Goal: Task Accomplishment & Management: Use online tool/utility

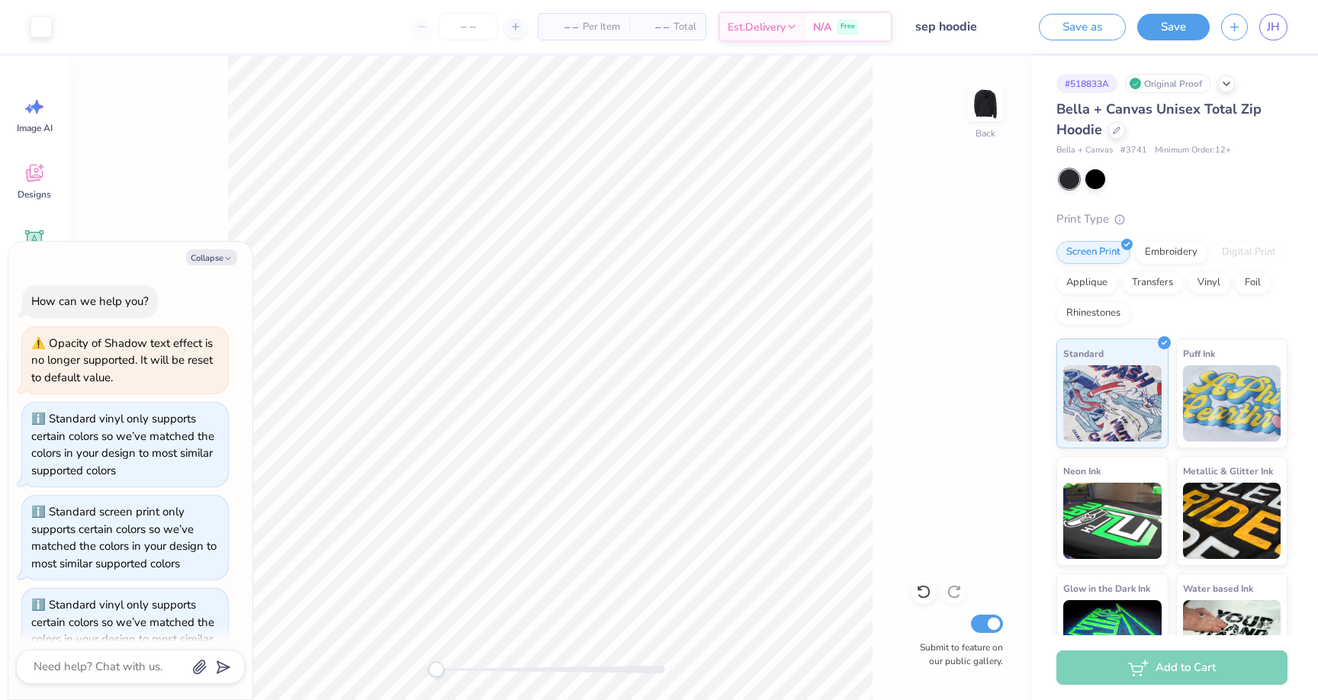
scroll to position [1756, 0]
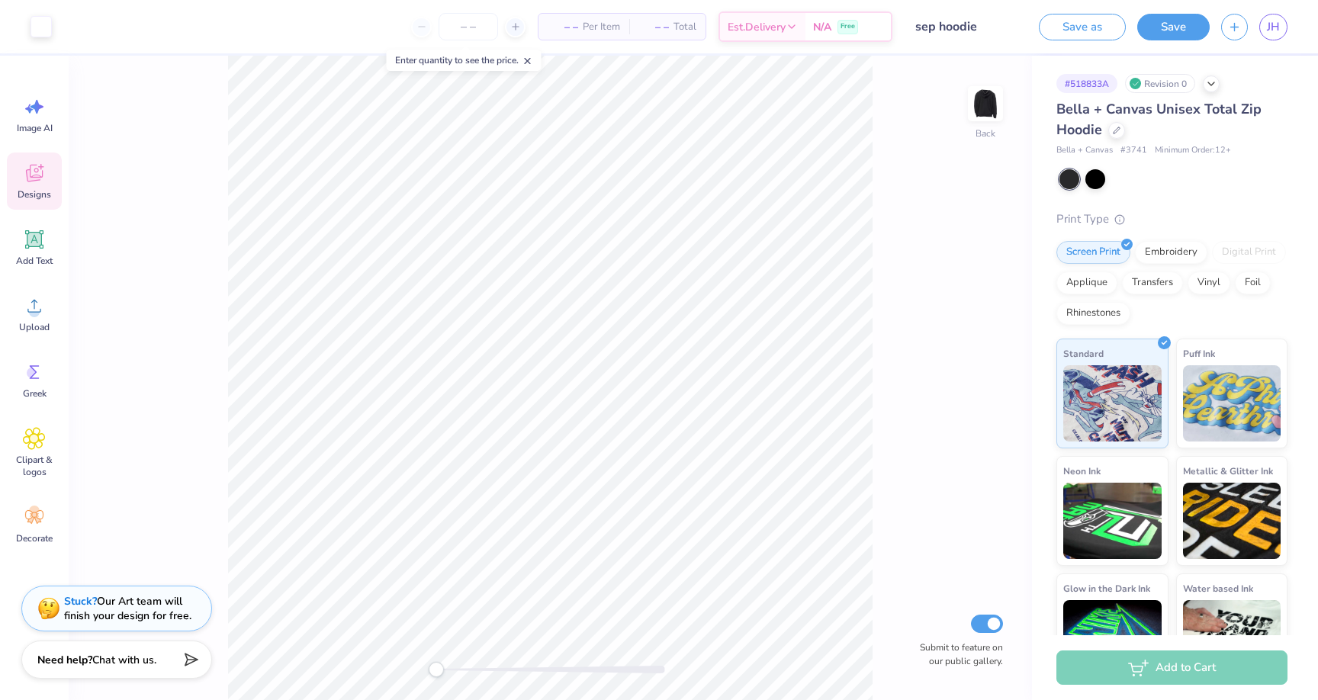
click at [53, 181] on div "Designs" at bounding box center [34, 180] width 55 height 57
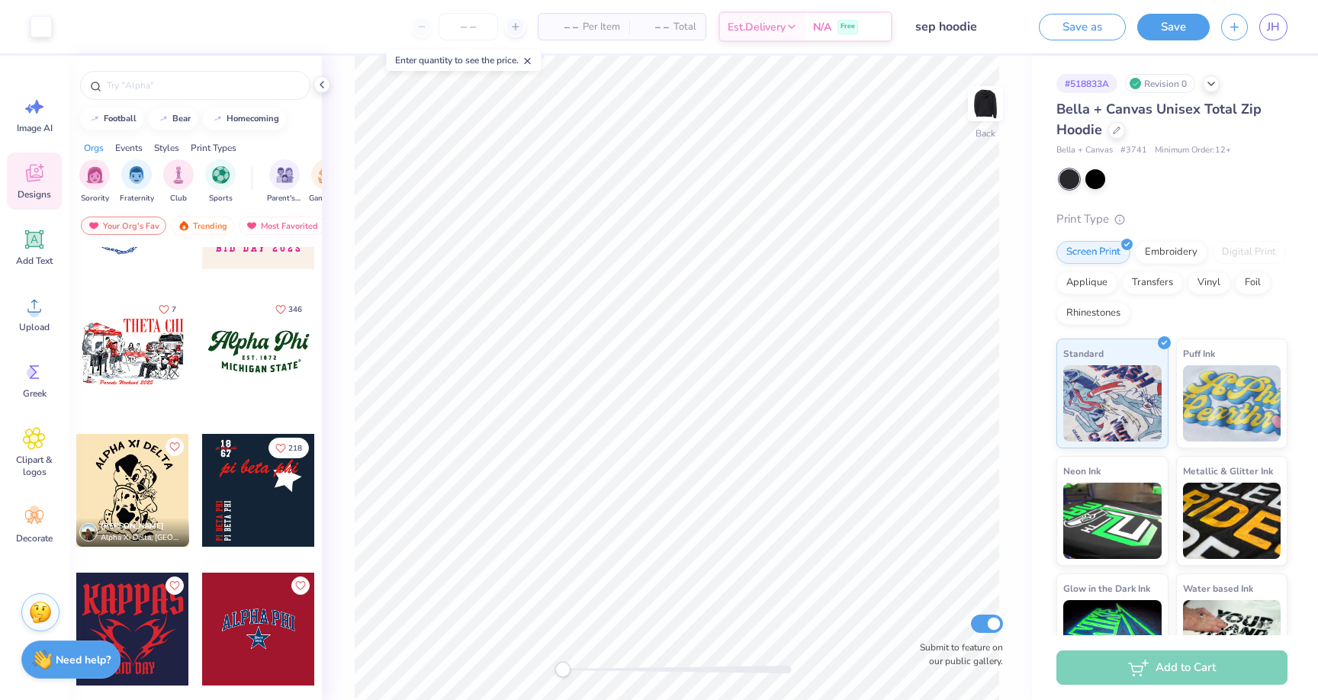
scroll to position [1342, 0]
click at [1118, 129] on icon at bounding box center [1116, 129] width 8 height 8
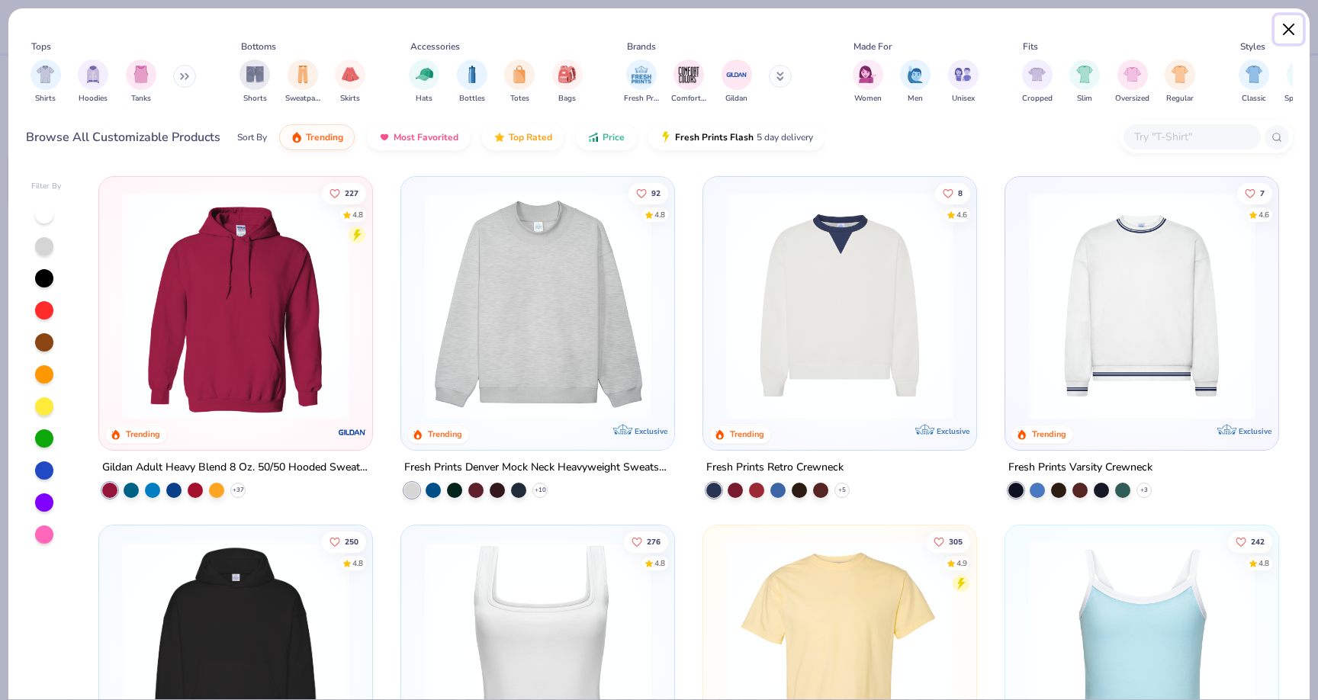
click at [1289, 27] on button "Close" at bounding box center [1288, 29] width 29 height 29
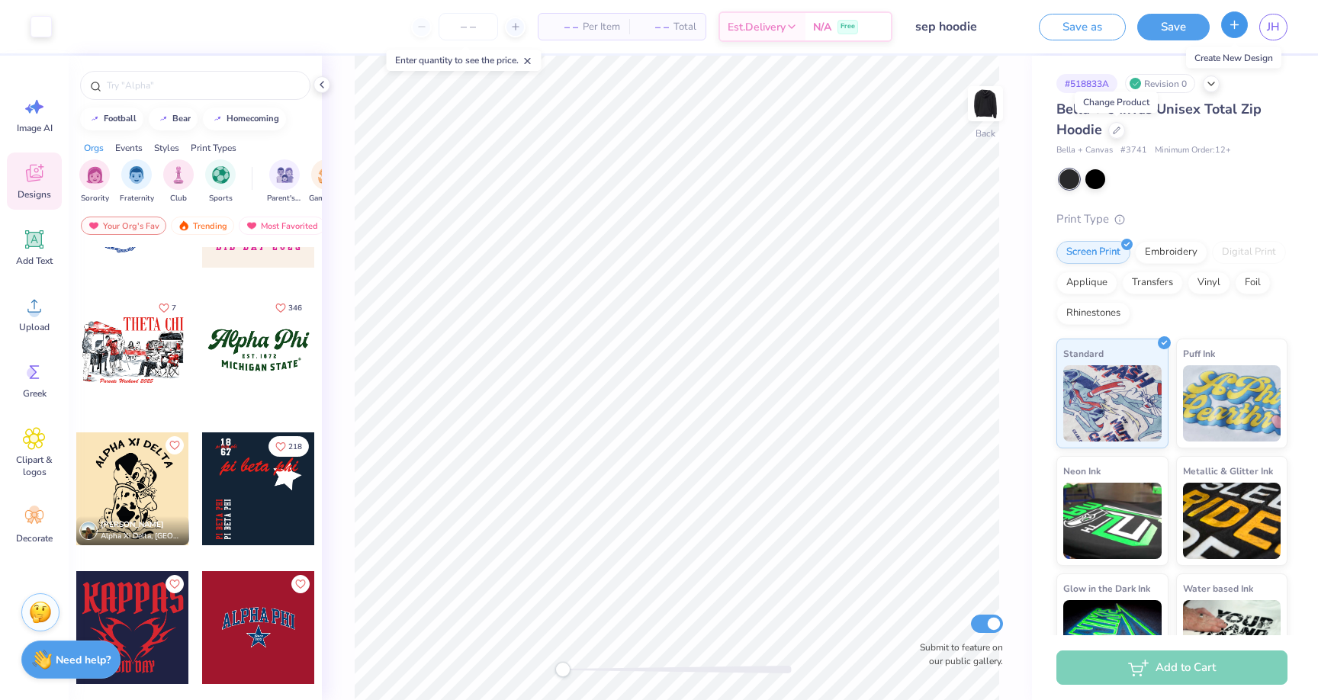
click at [1225, 34] on button "button" at bounding box center [1234, 24] width 27 height 27
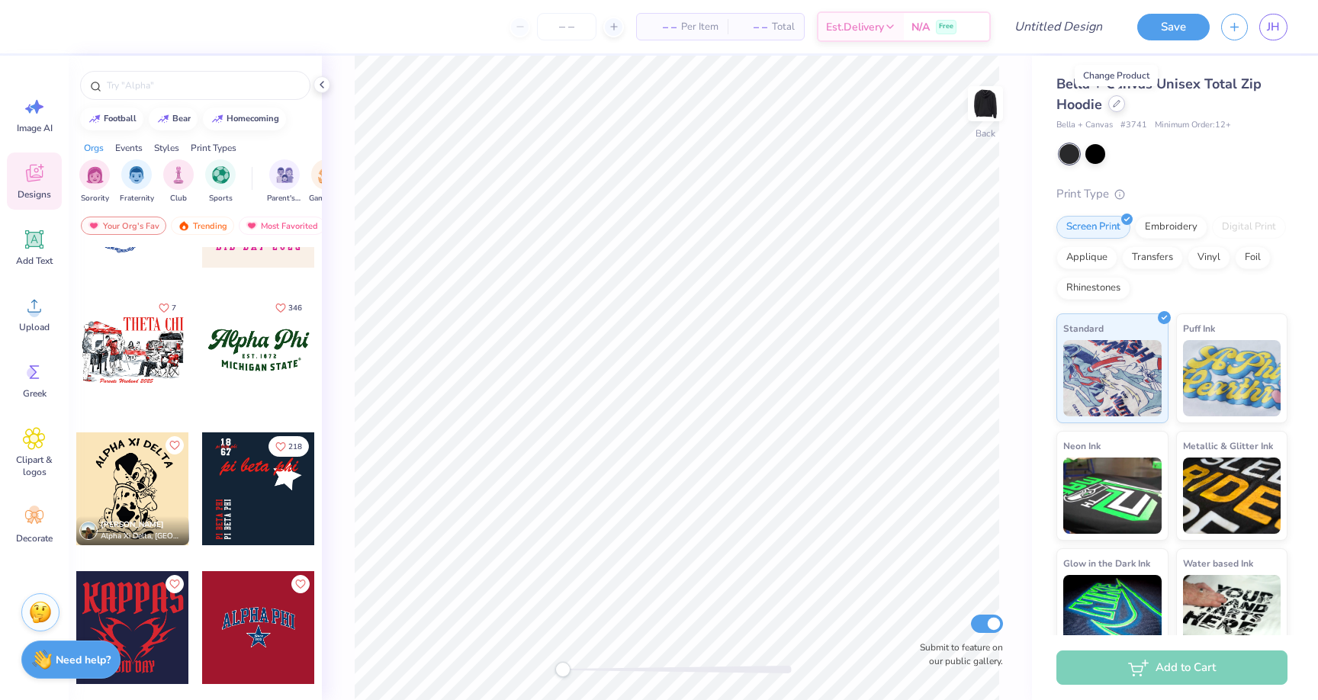
click at [1118, 104] on icon at bounding box center [1116, 104] width 8 height 8
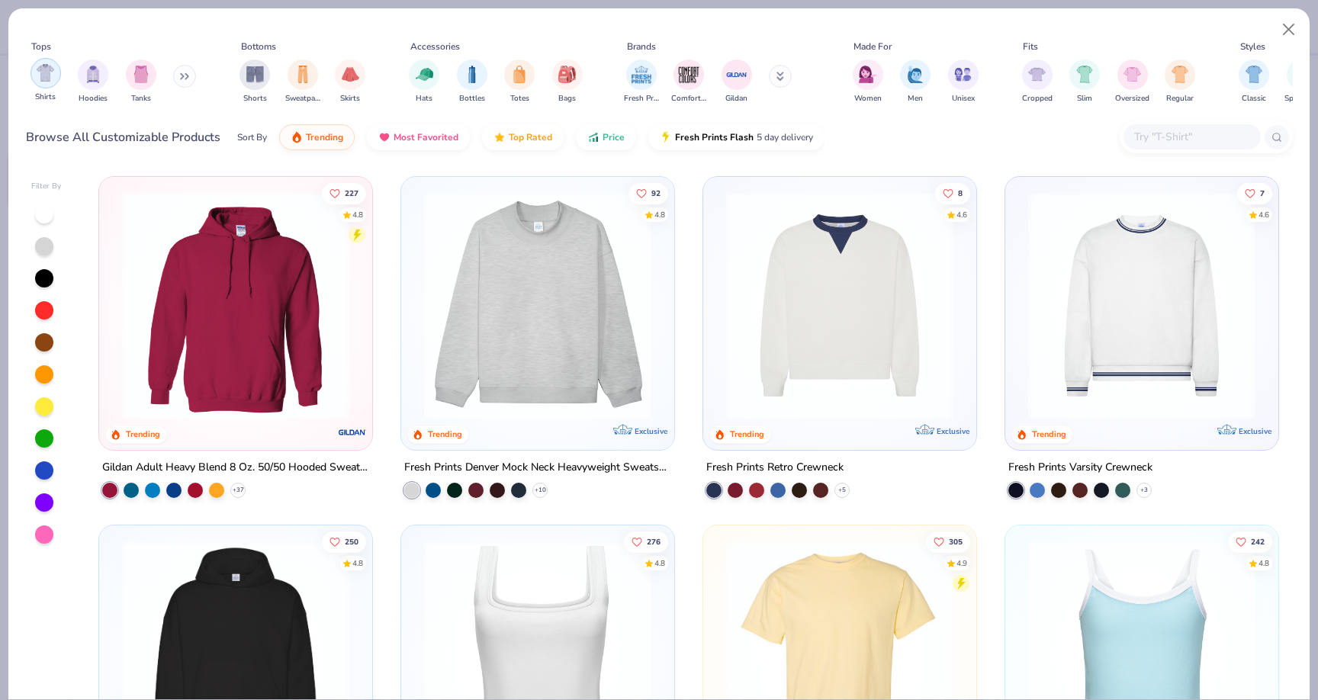
click at [43, 76] on img "filter for Shirts" at bounding box center [46, 73] width 18 height 18
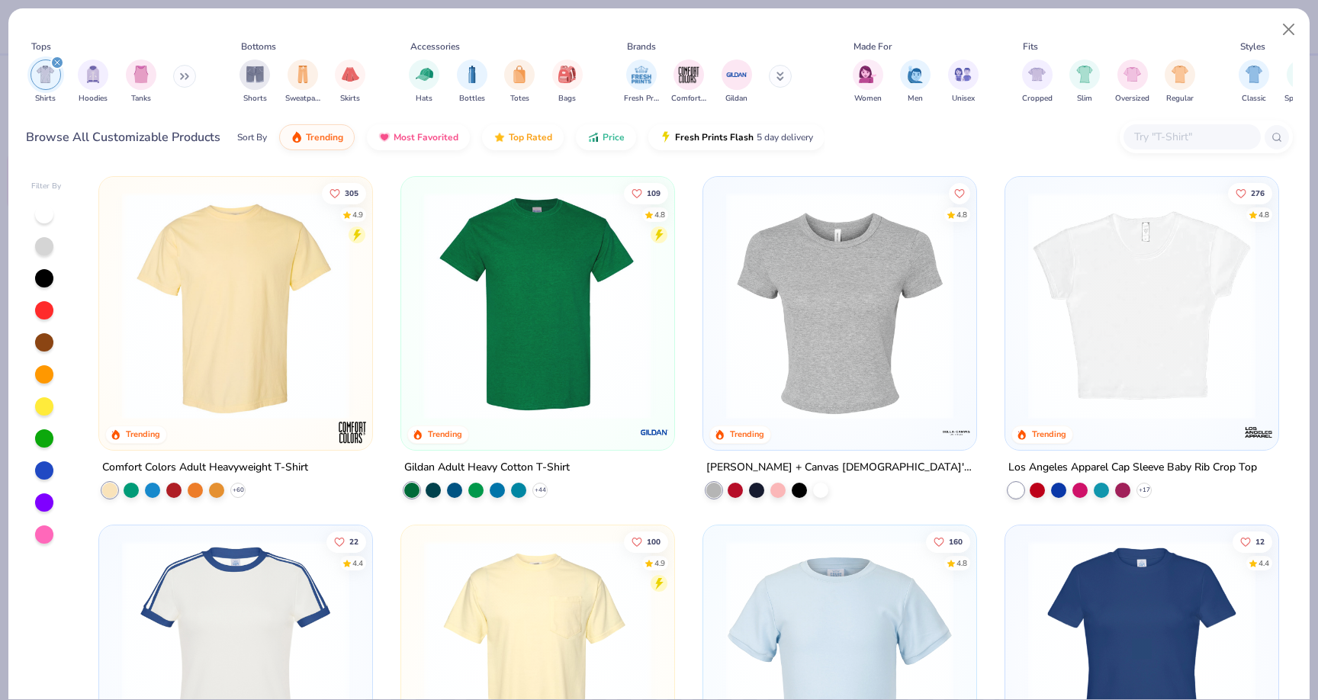
click at [416, 336] on img at bounding box center [295, 305] width 242 height 227
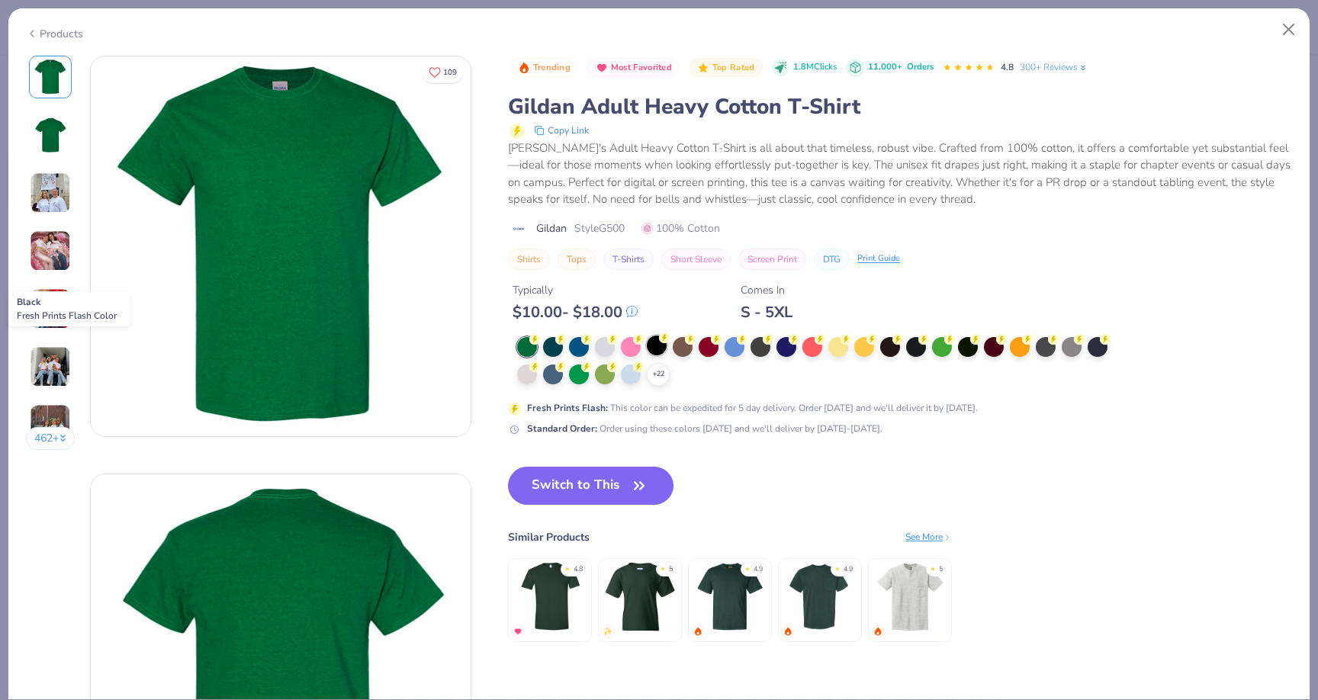
click at [654, 349] on div at bounding box center [657, 345] width 20 height 20
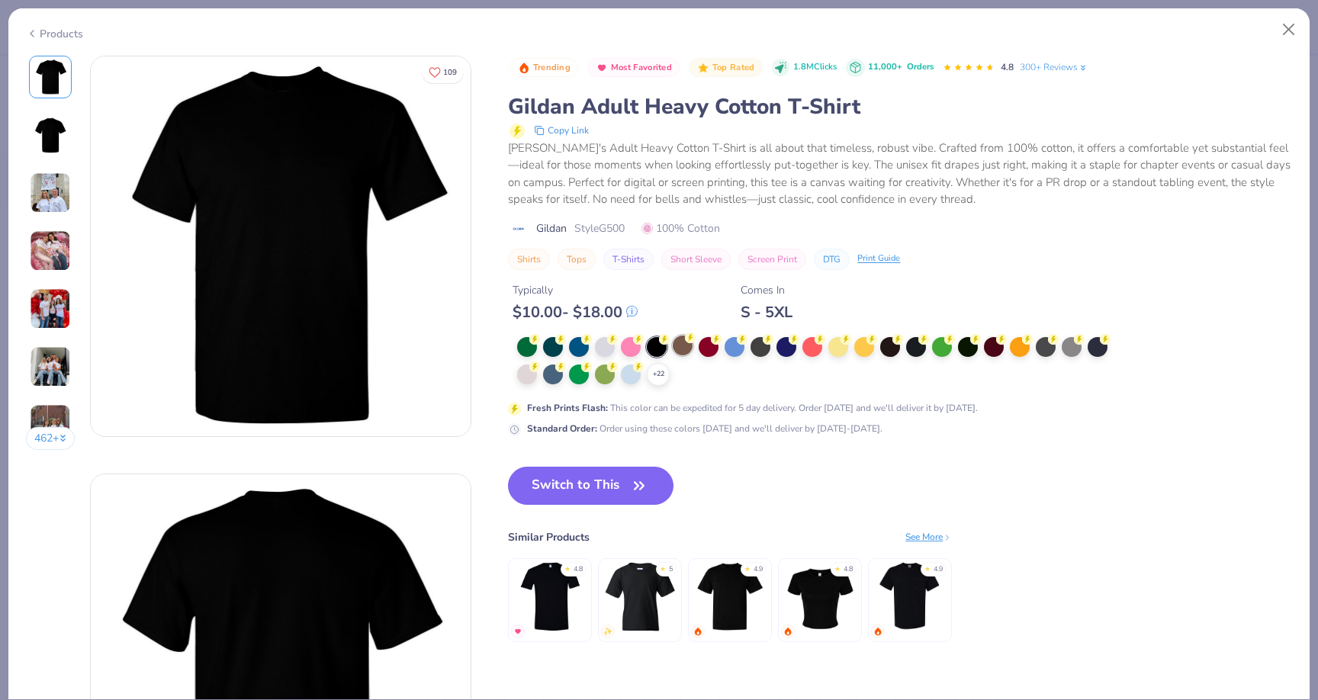
click at [676, 349] on div at bounding box center [683, 345] width 20 height 20
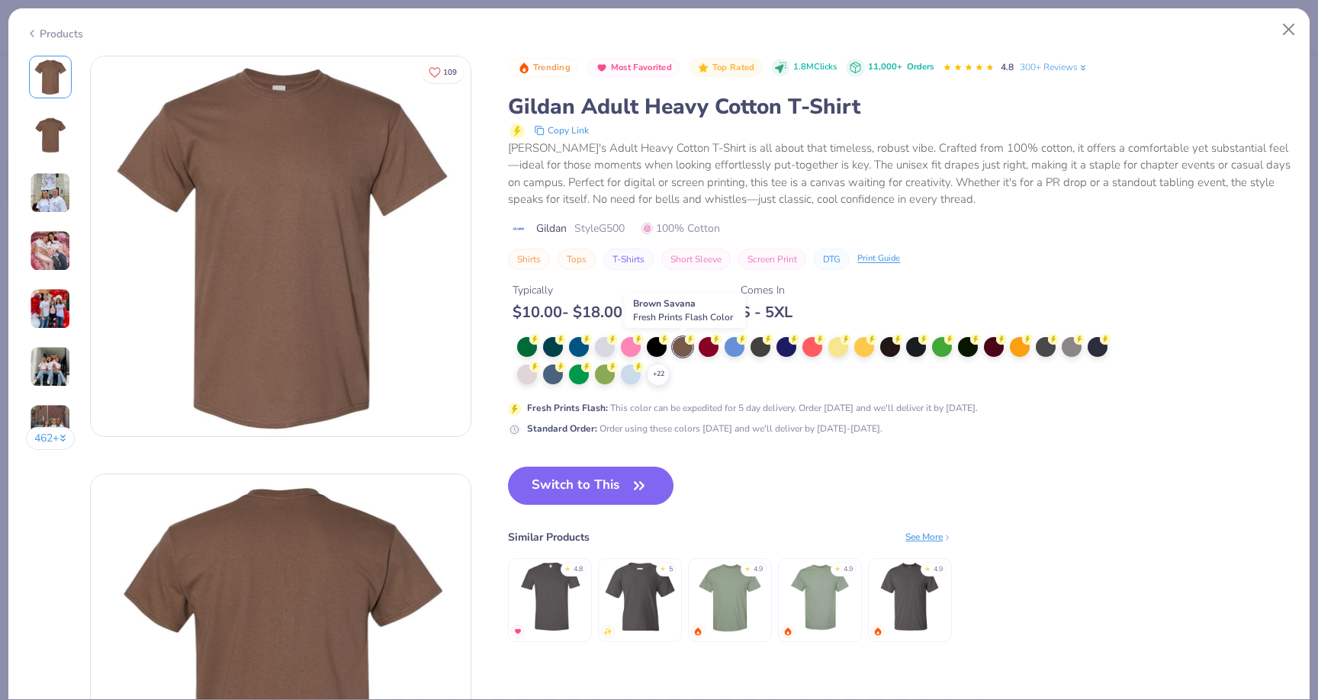
click at [691, 351] on div at bounding box center [683, 347] width 20 height 20
click at [716, 349] on div at bounding box center [708, 345] width 20 height 20
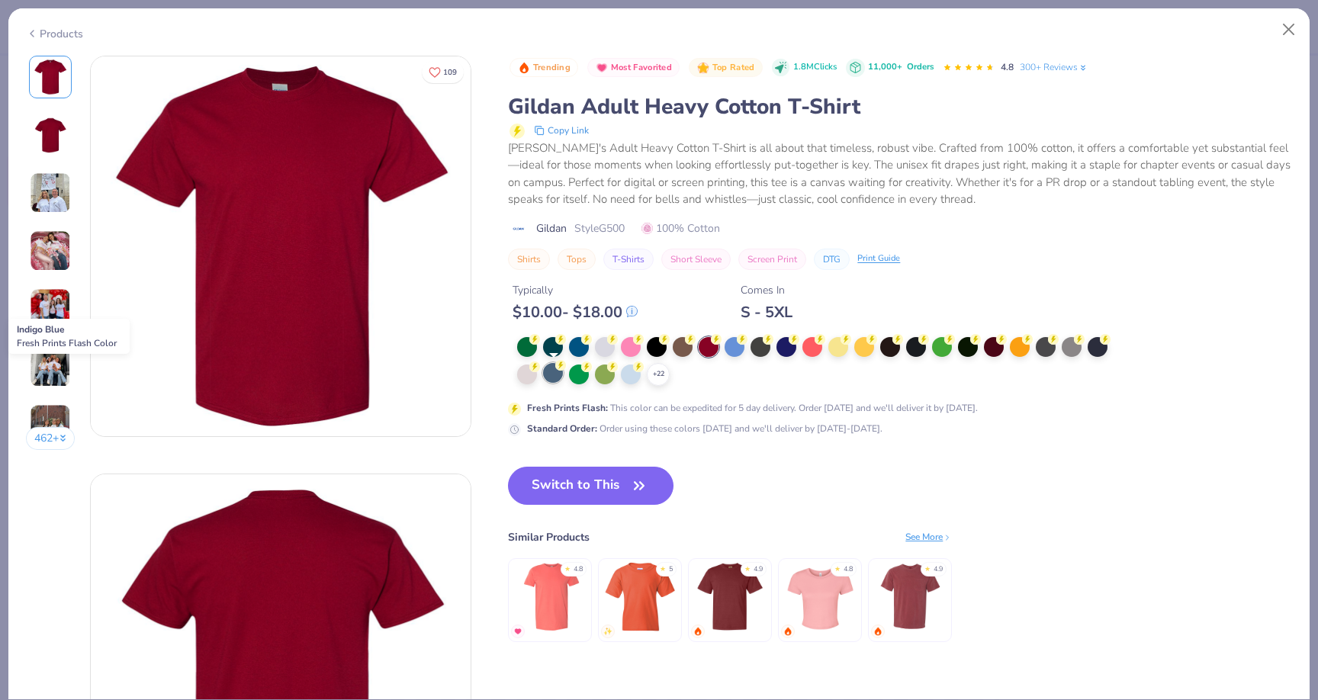
click at [563, 371] on div at bounding box center [553, 373] width 20 height 20
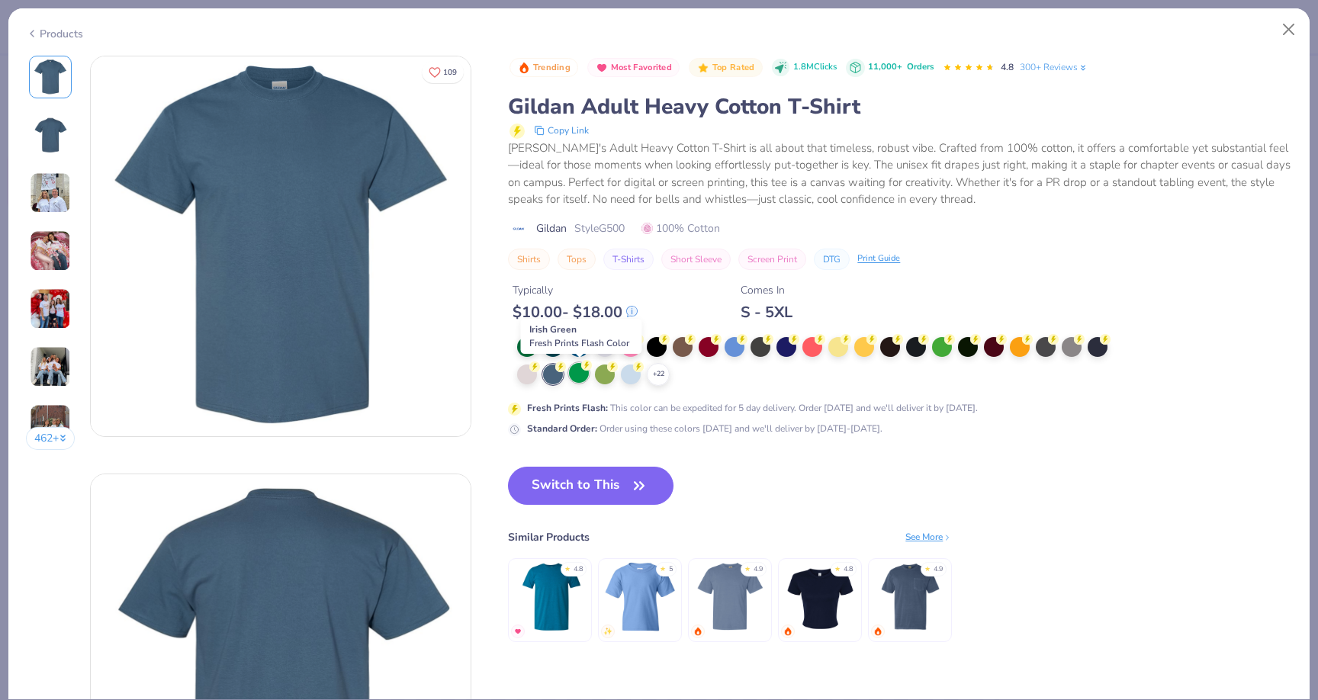
click at [581, 380] on div at bounding box center [579, 373] width 20 height 20
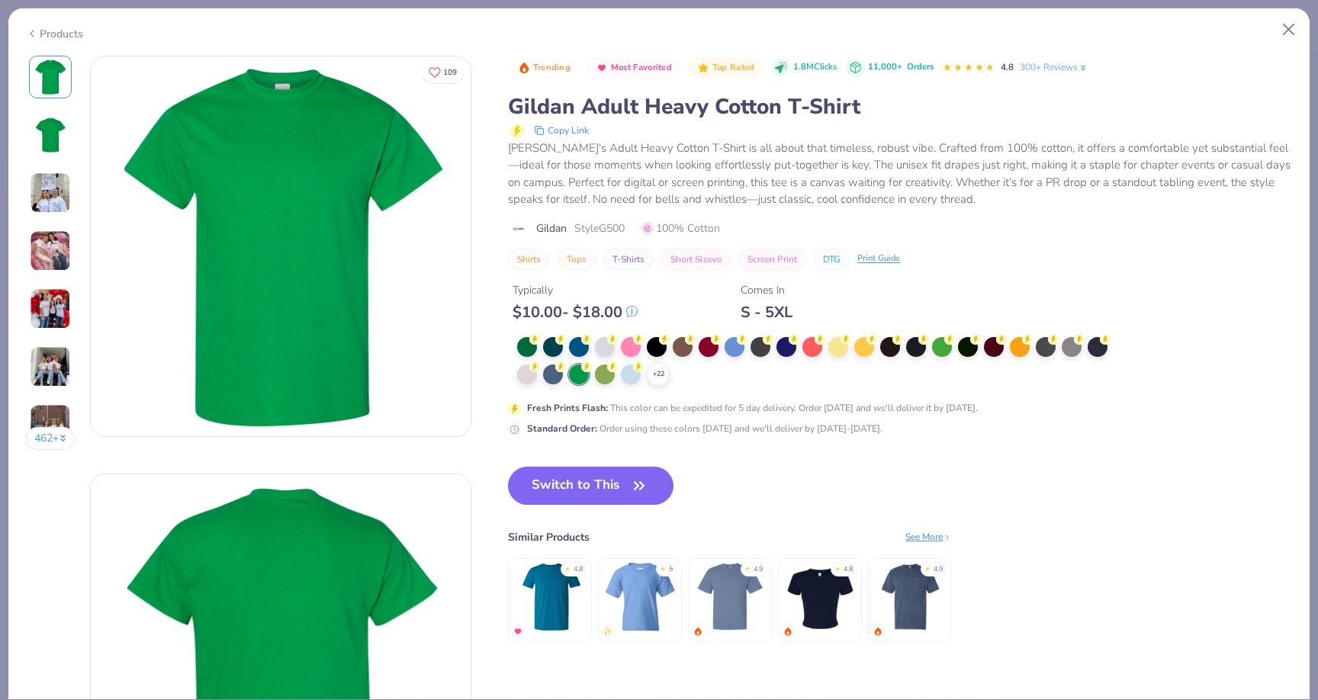
click at [876, 351] on div "+ 22" at bounding box center [817, 361] width 601 height 49
click at [843, 350] on div at bounding box center [838, 345] width 20 height 20
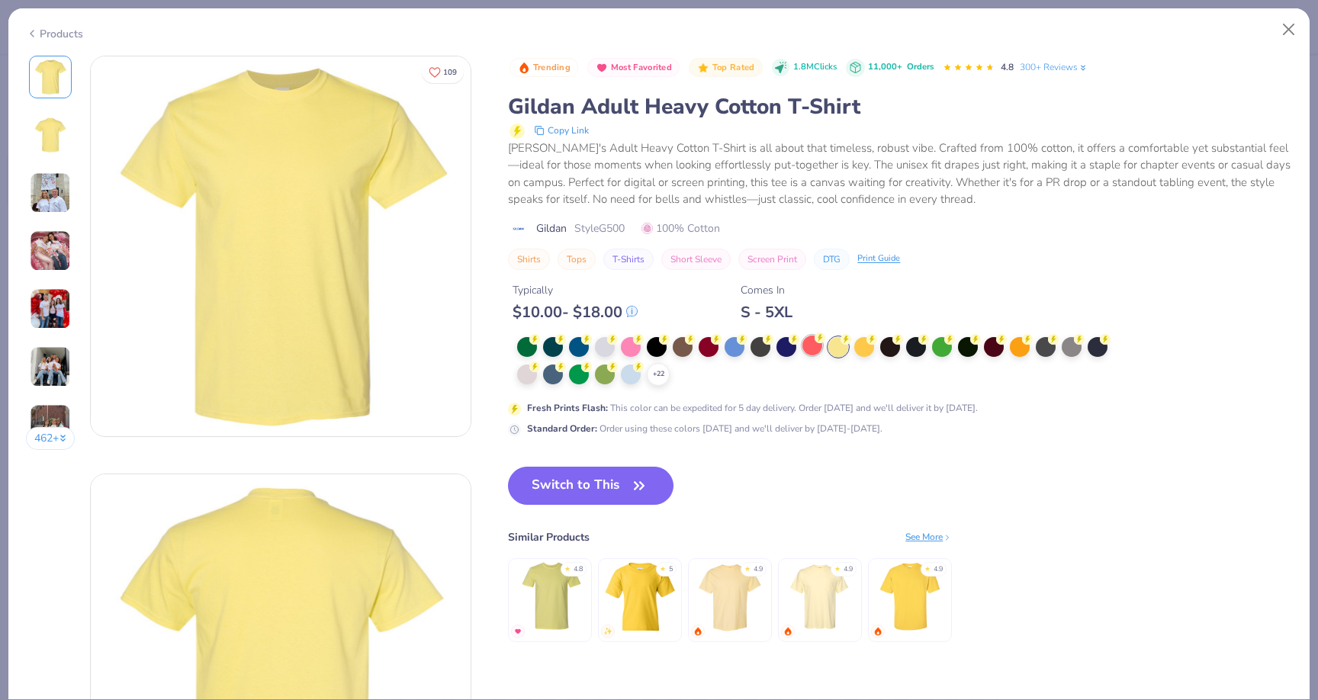
click at [809, 344] on div at bounding box center [812, 345] width 20 height 20
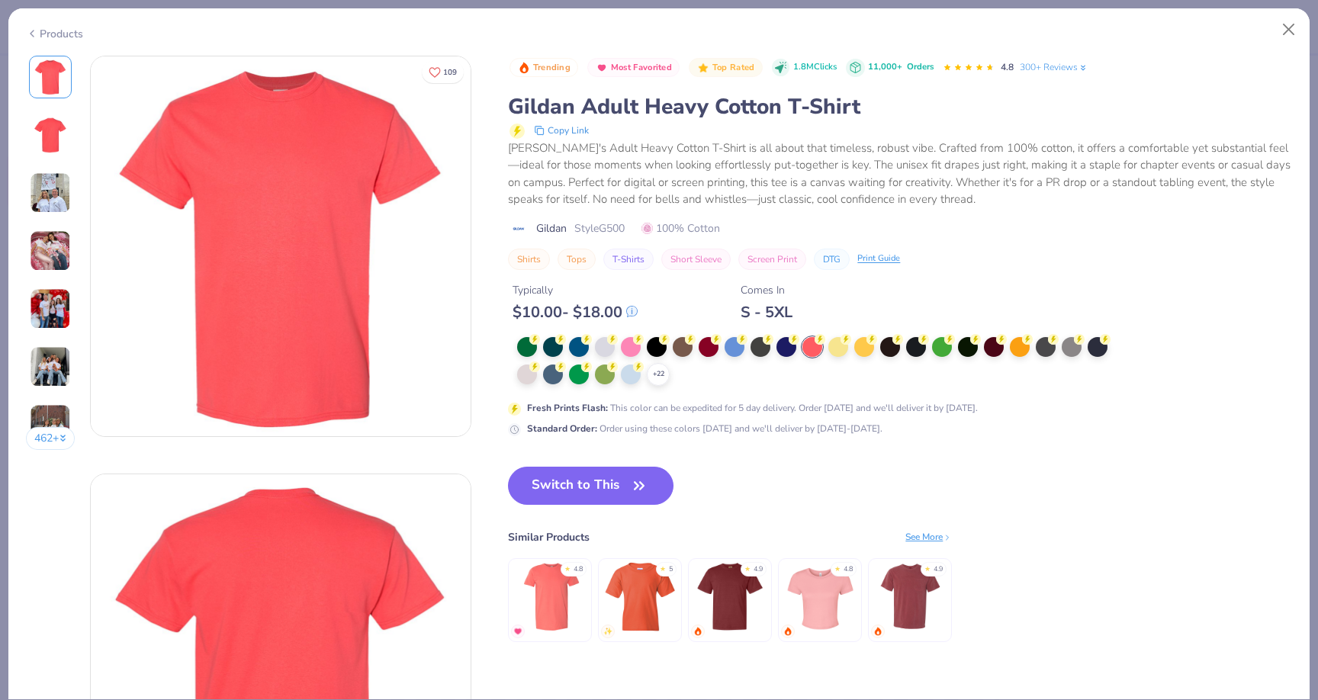
click at [775, 351] on div "+ 22" at bounding box center [817, 361] width 601 height 49
click at [779, 351] on div at bounding box center [786, 345] width 20 height 20
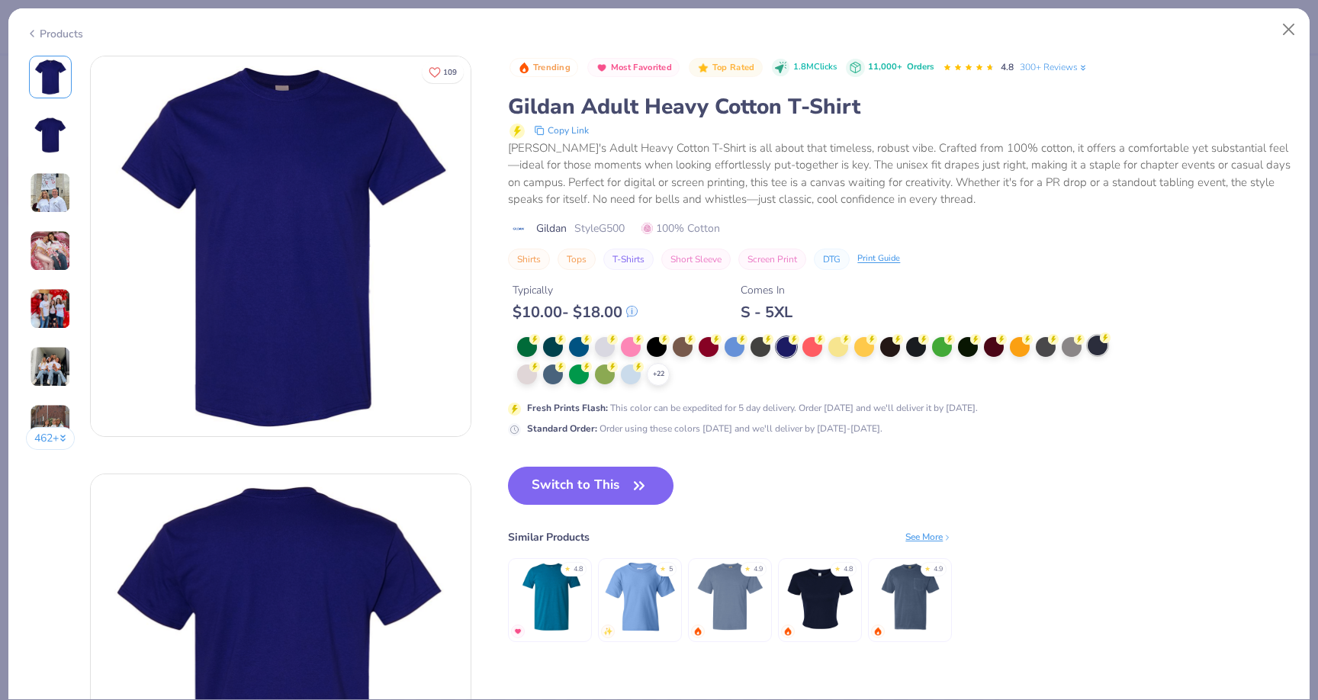
click at [1100, 342] on icon at bounding box center [1105, 337] width 11 height 11
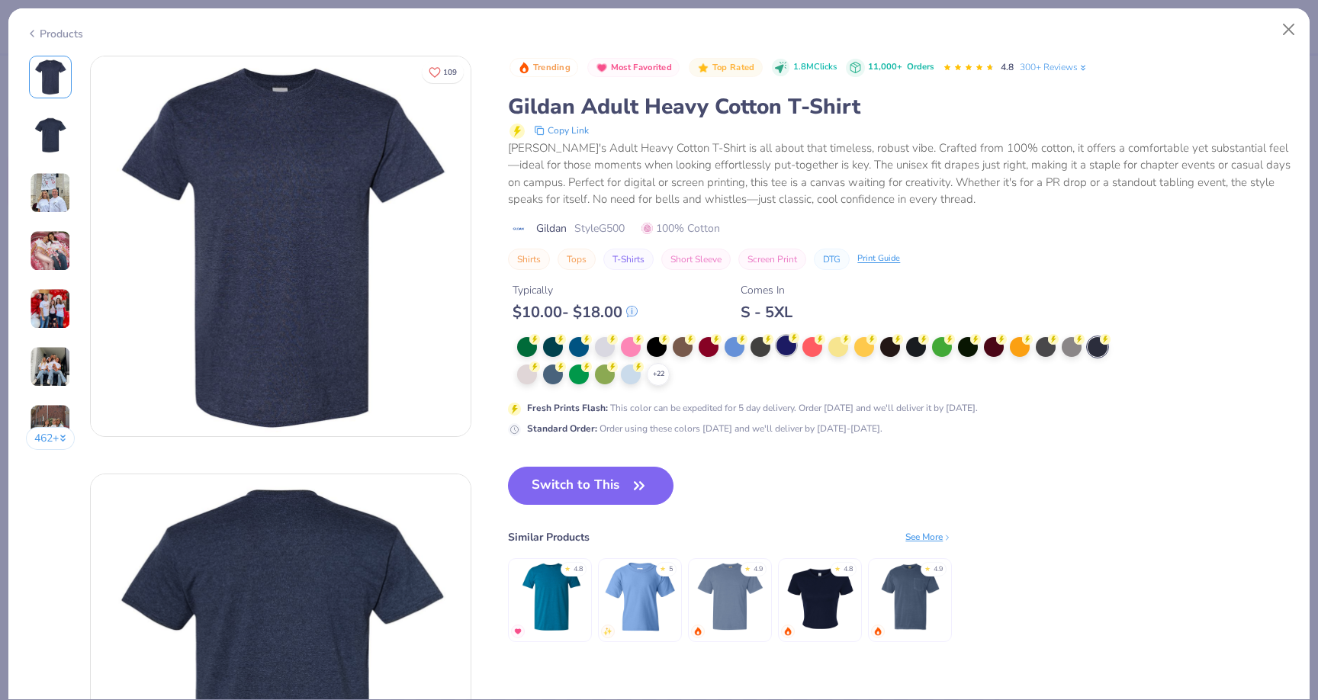
click at [796, 349] on div at bounding box center [786, 345] width 20 height 20
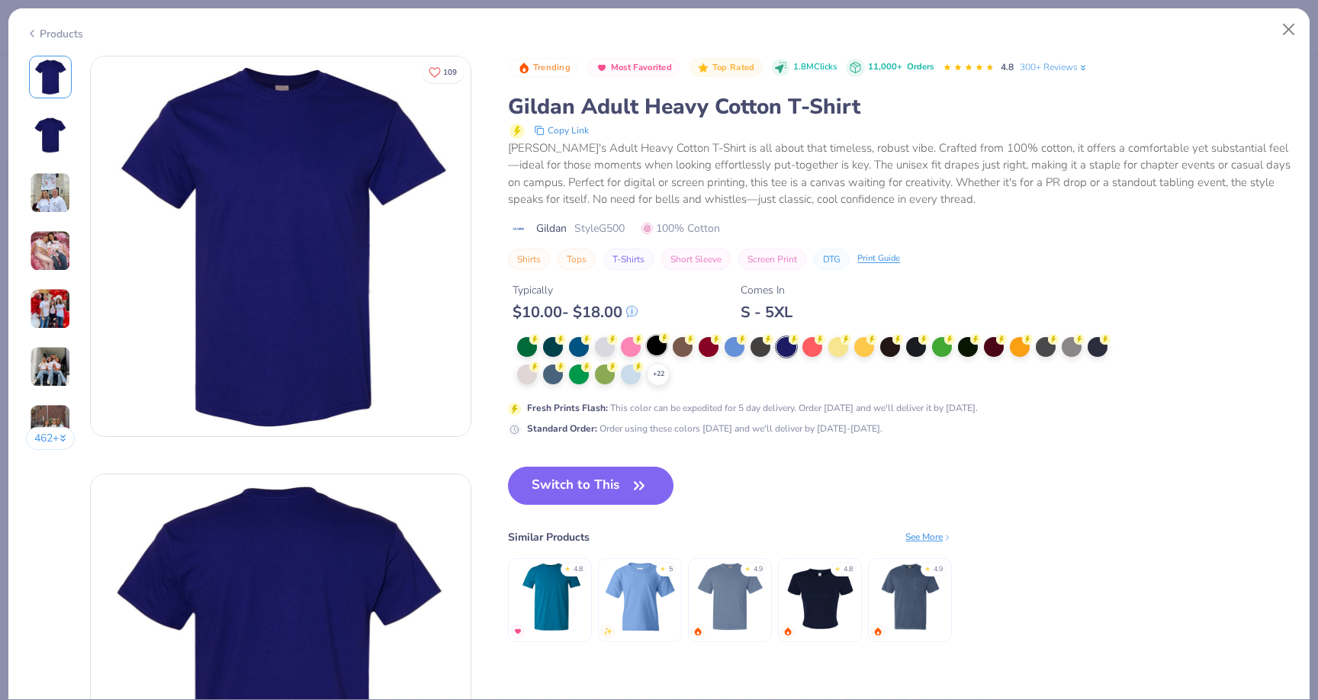
click at [653, 347] on div at bounding box center [657, 345] width 20 height 20
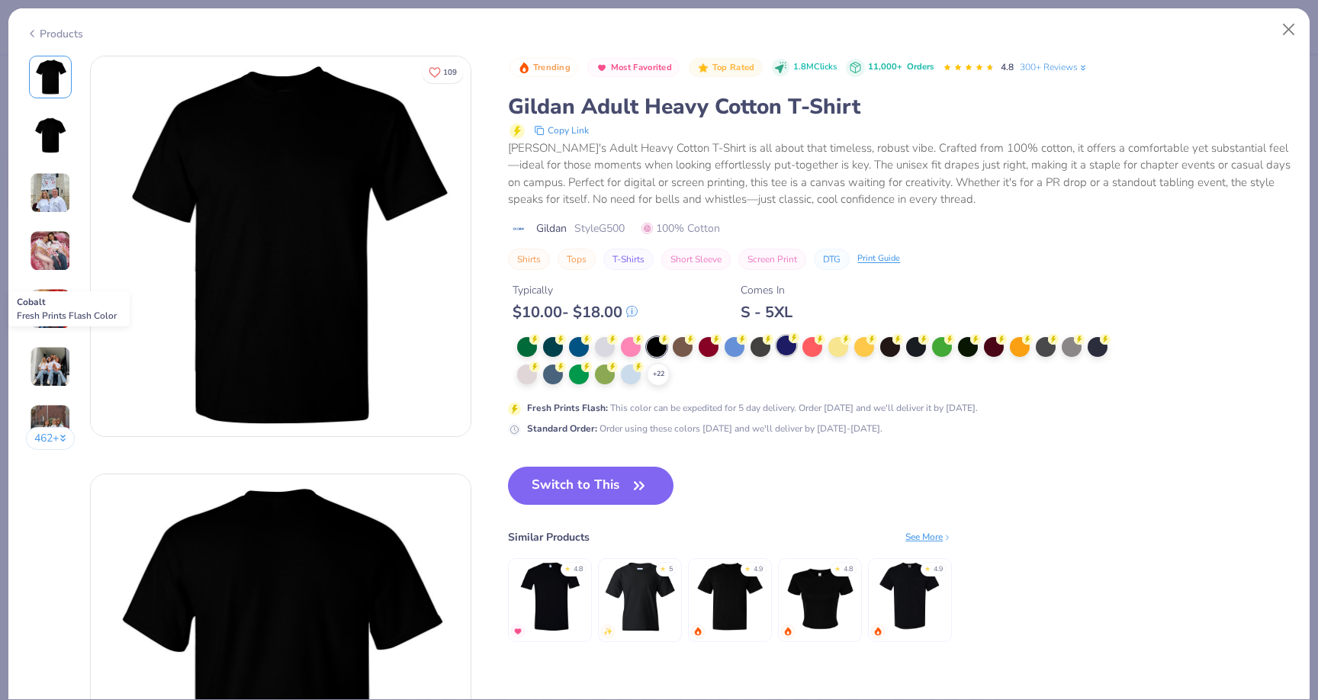
click at [788, 352] on div at bounding box center [786, 345] width 20 height 20
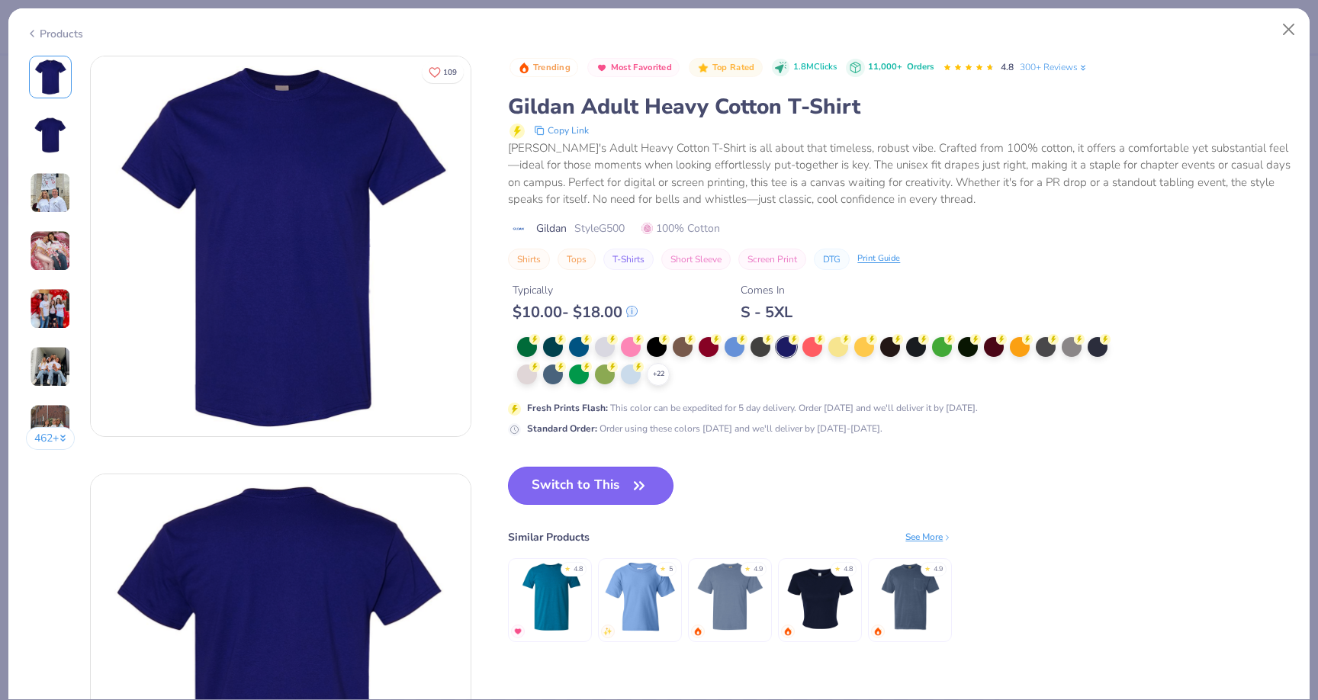
click at [608, 498] on button "Switch to This" at bounding box center [590, 486] width 165 height 38
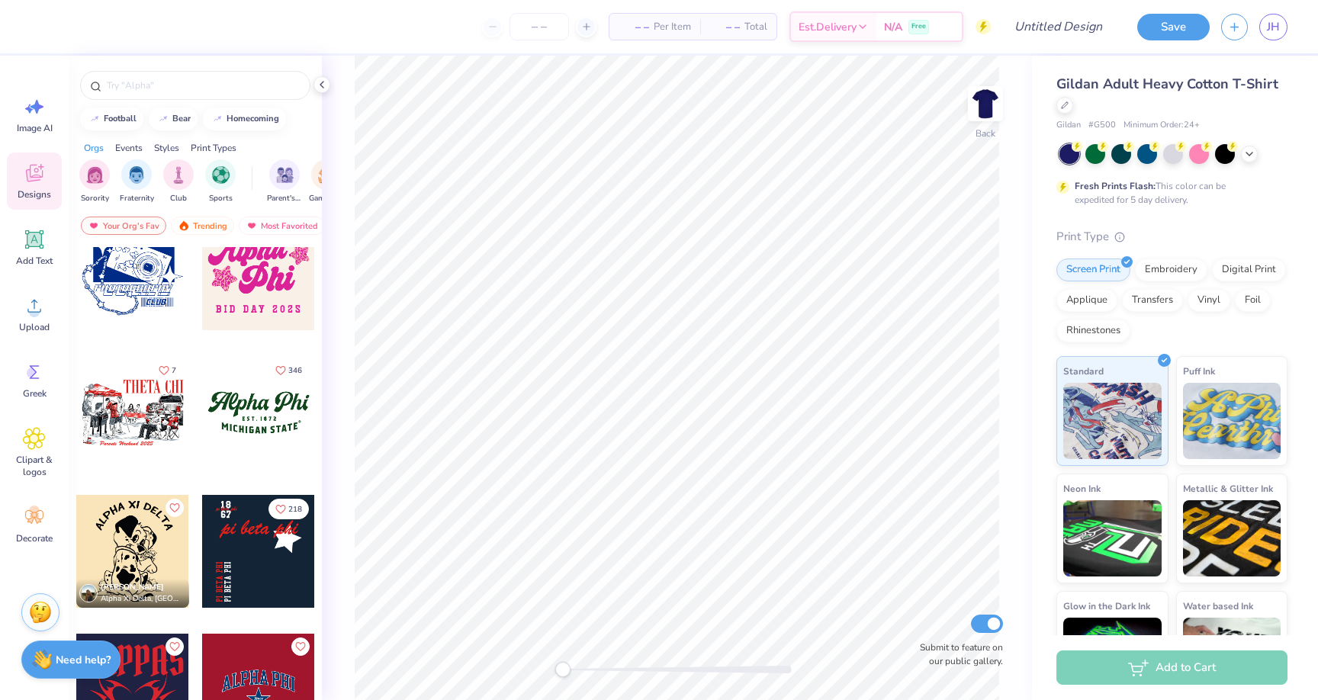
scroll to position [1278, 0]
click at [143, 426] on div at bounding box center [132, 414] width 113 height 113
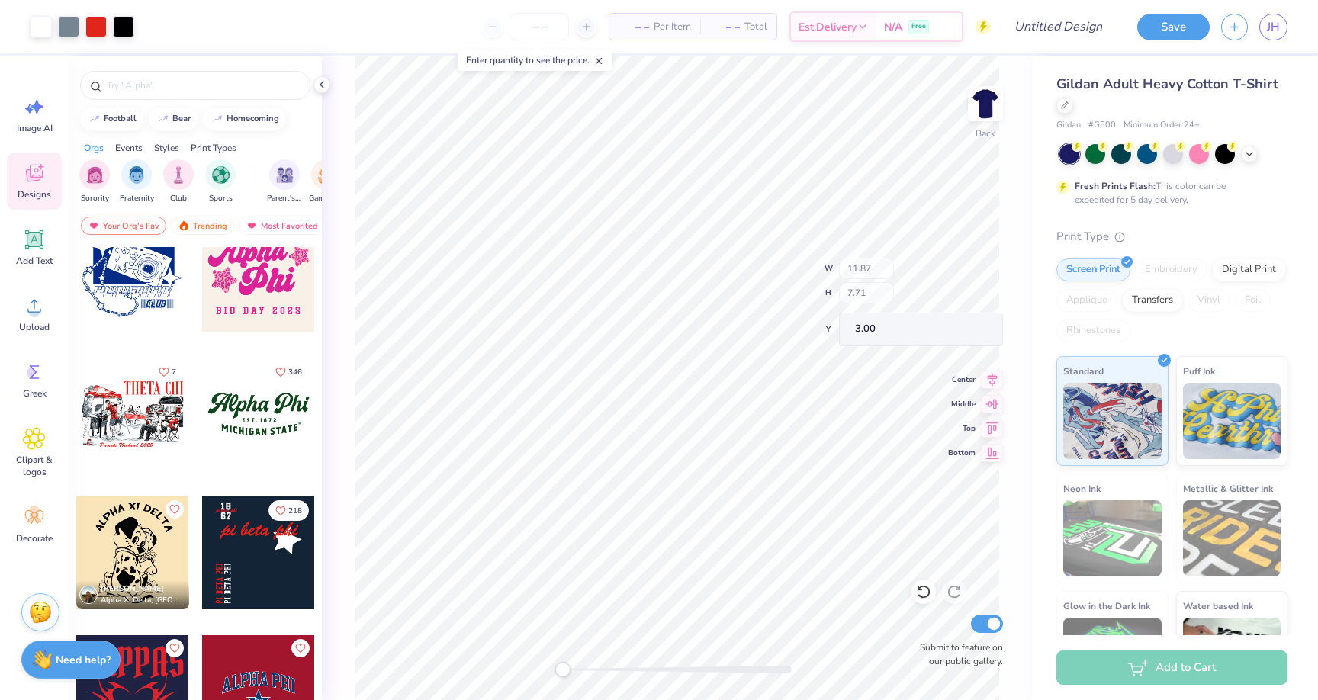
type input "6.98"
type input "1.59"
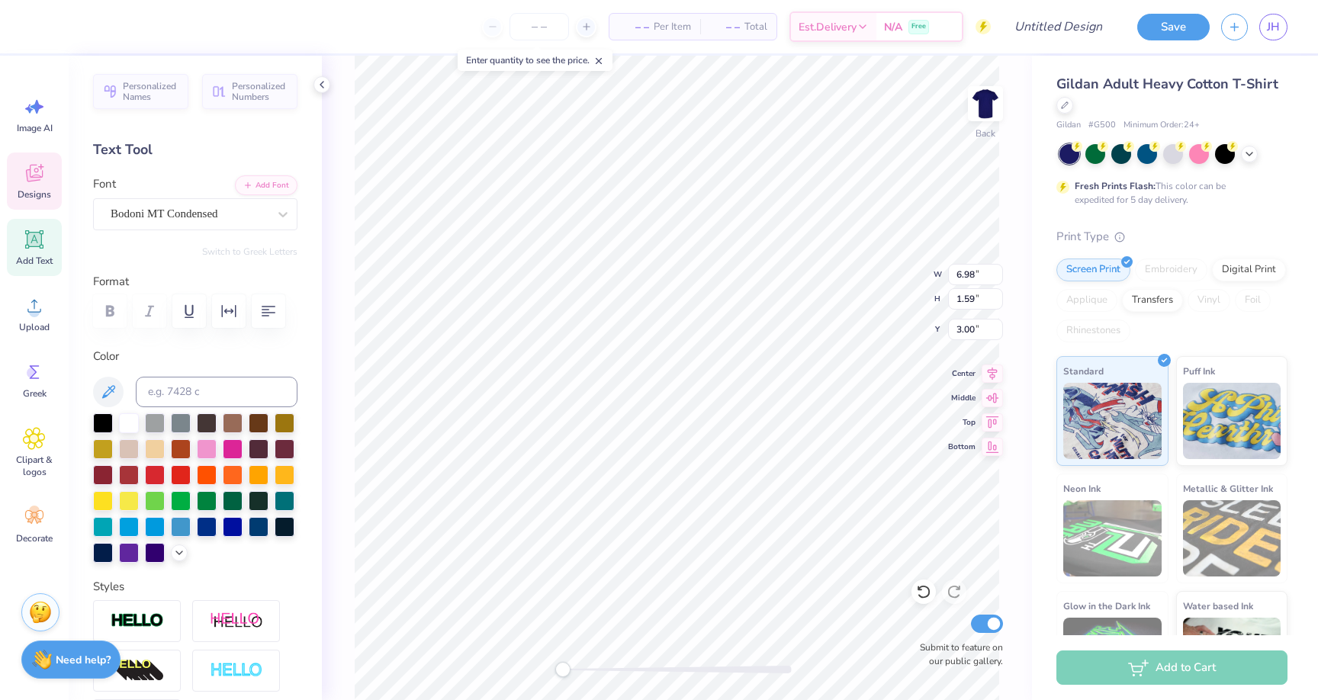
scroll to position [0, 3]
type textarea "SIGMA ETA PI"
type input "2.79"
type input "0.77"
type input "6.76"
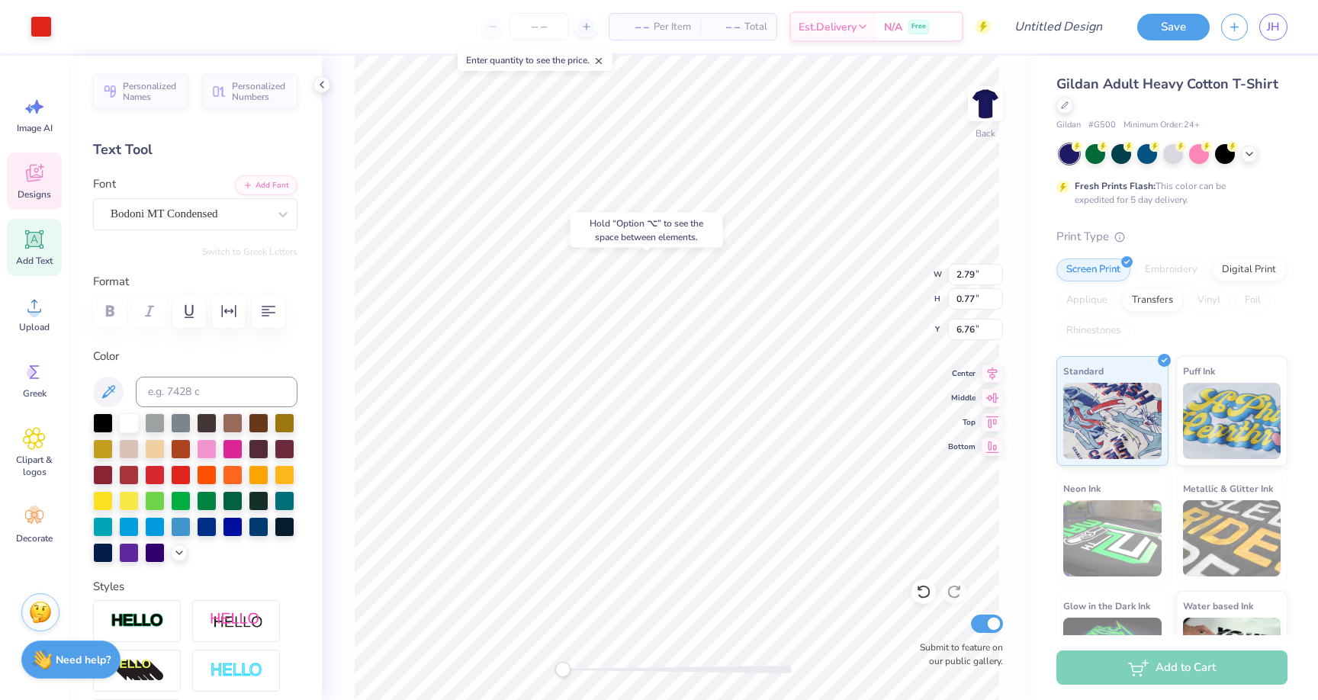
type input "11.87"
type input "7.09"
type input "3.47"
type input "2.28"
type input "6.15"
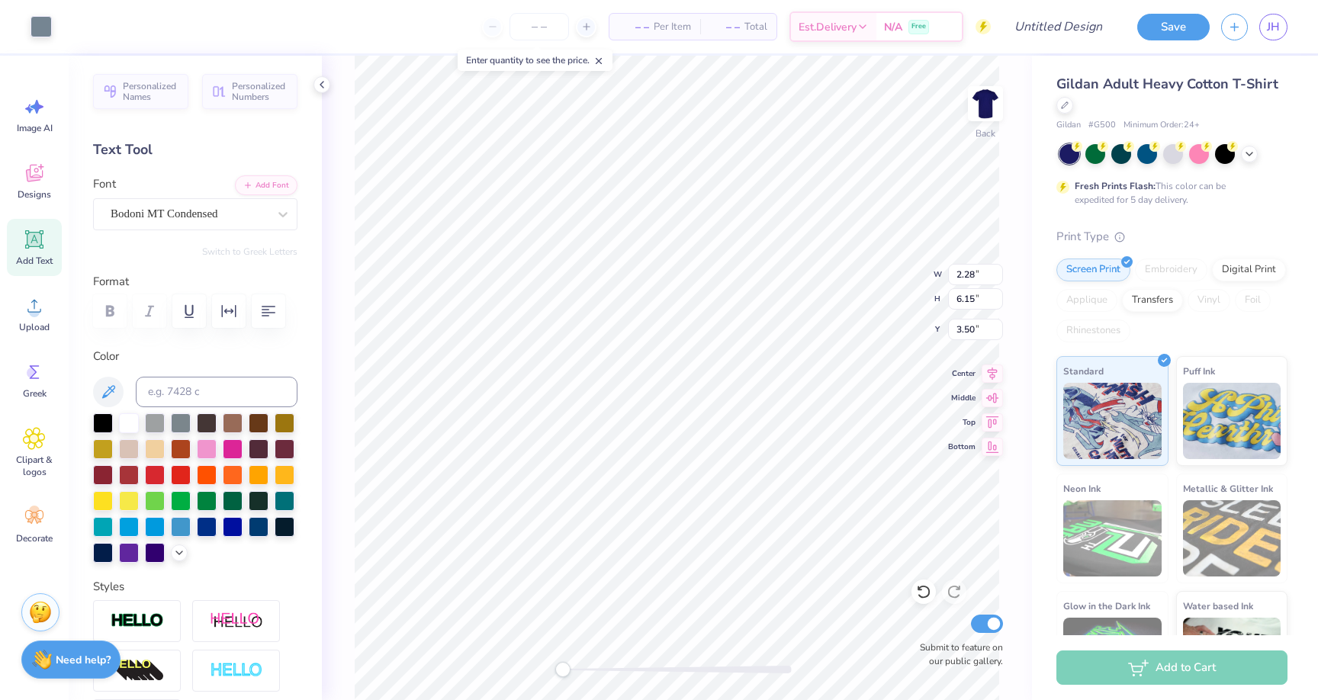
type input "11.21"
type input "5.94"
type input "4.77"
